Goal: Find contact information: Find contact information

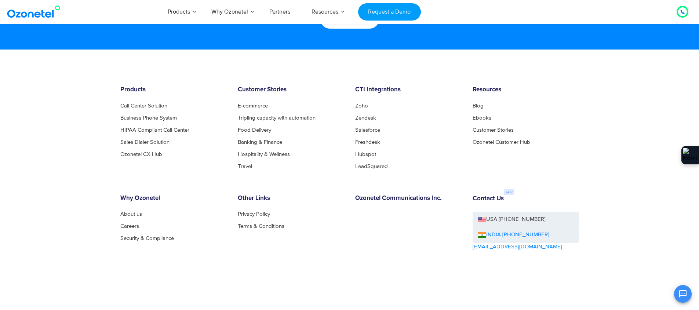
scroll to position [4002, 0]
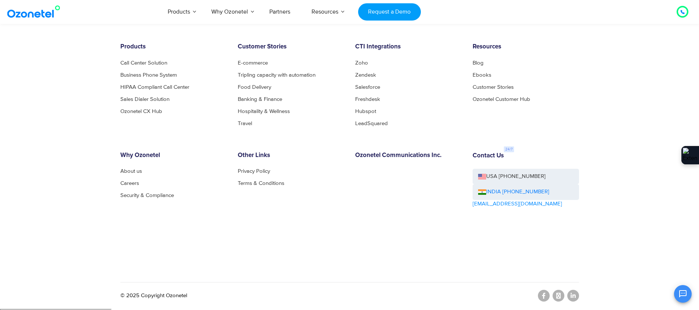
click at [571, 298] on div "OK Ozonetel Bot Ozonetel recognized as a Leader by G2 for CCAAS ​ 0" at bounding box center [612, 292] width 158 height 19
click at [574, 295] on div "OK Ozonetel Bot Ozonetel recognized as a Leader by G2 for CCAAS ​ 0" at bounding box center [612, 292] width 158 height 19
click at [583, 234] on div "Contact Us USA +1-408-440-5445 INDIA +1800-123-150150 sales@ozonetel.com" at bounding box center [525, 201] width 117 height 98
click at [574, 296] on div "OK Ozonetel Bot Ozonetel recognized as a Leader by G2 for CCAAS ​ 0" at bounding box center [612, 292] width 158 height 19
